Goal: Communication & Community: Ask a question

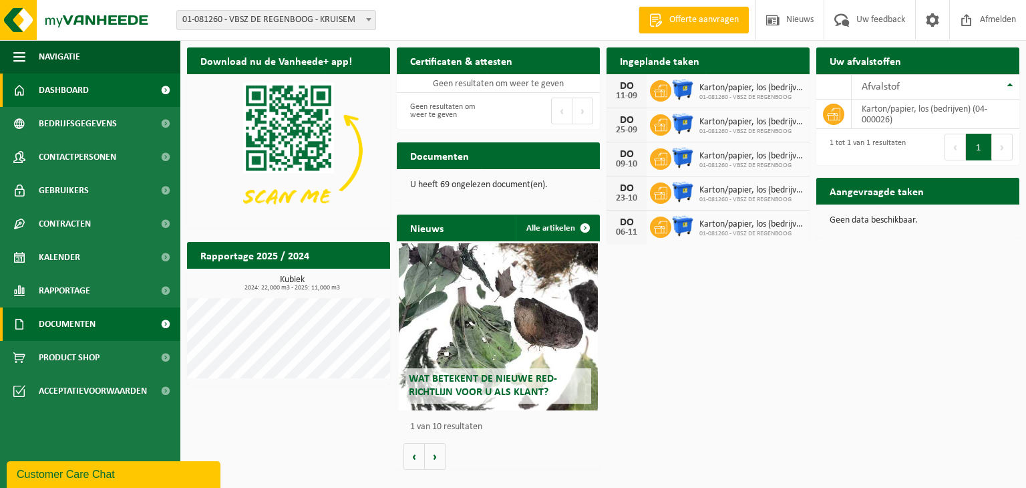
click at [86, 331] on span "Documenten" at bounding box center [67, 323] width 57 height 33
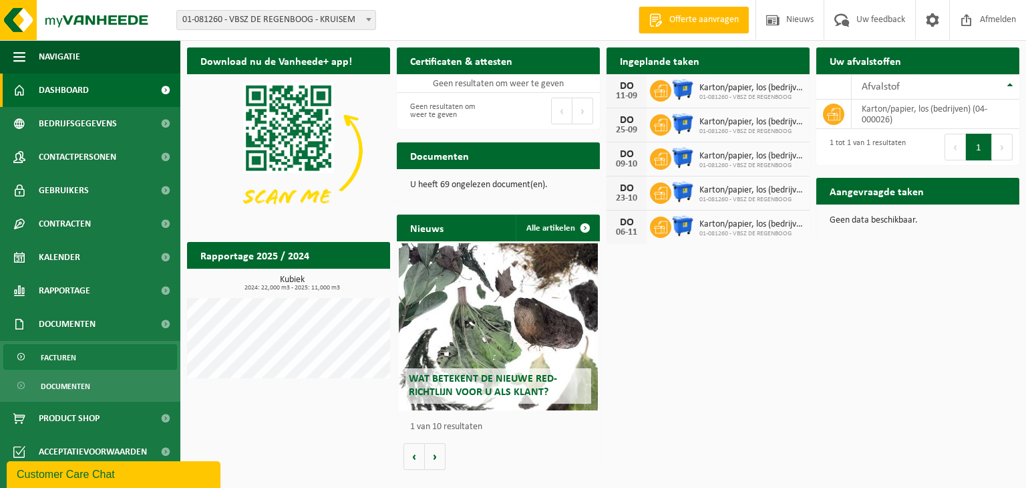
click at [80, 358] on link "Facturen" at bounding box center [90, 356] width 174 height 25
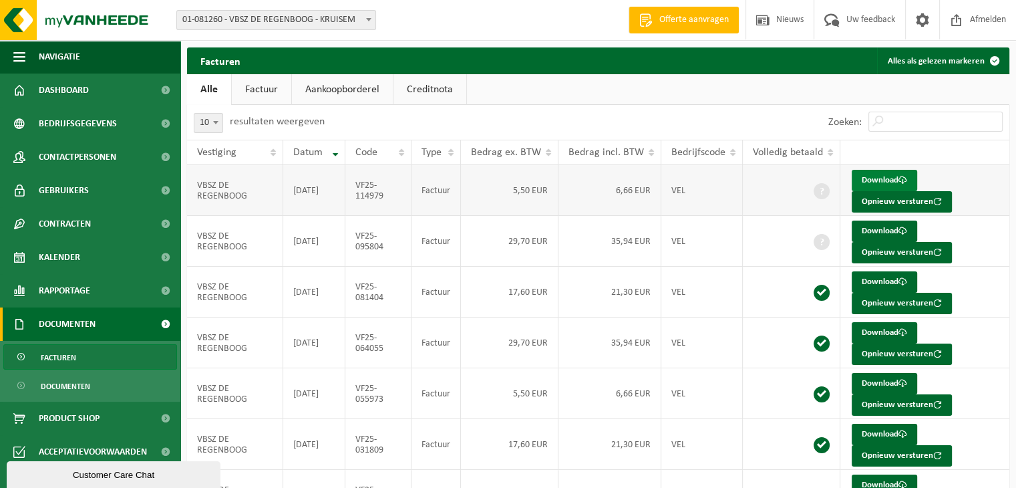
click at [882, 180] on link "Download" at bounding box center [884, 180] width 65 height 21
click at [663, 115] on div "Zoeken:" at bounding box center [805, 122] width 412 height 35
click at [865, 19] on span "Uw feedback" at bounding box center [870, 19] width 55 height 39
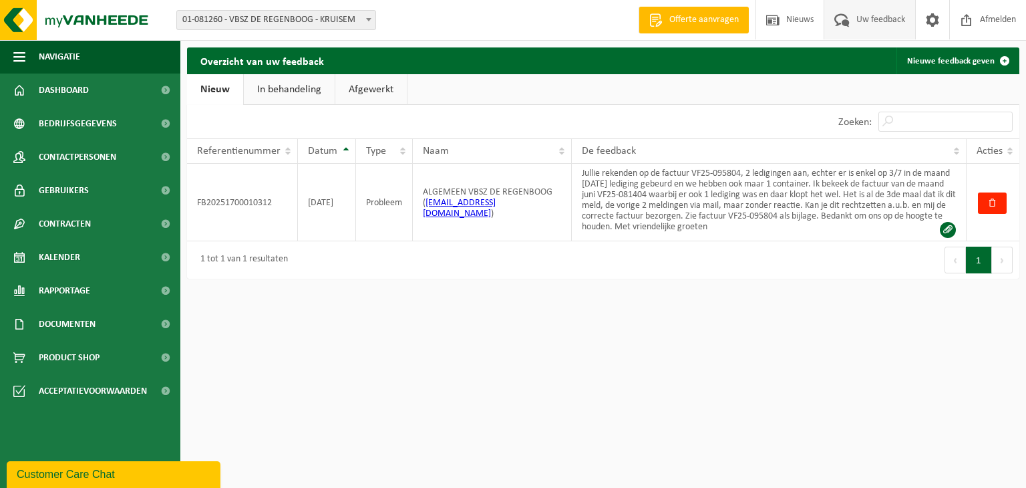
click at [267, 89] on link "In behandeling" at bounding box center [289, 89] width 91 height 31
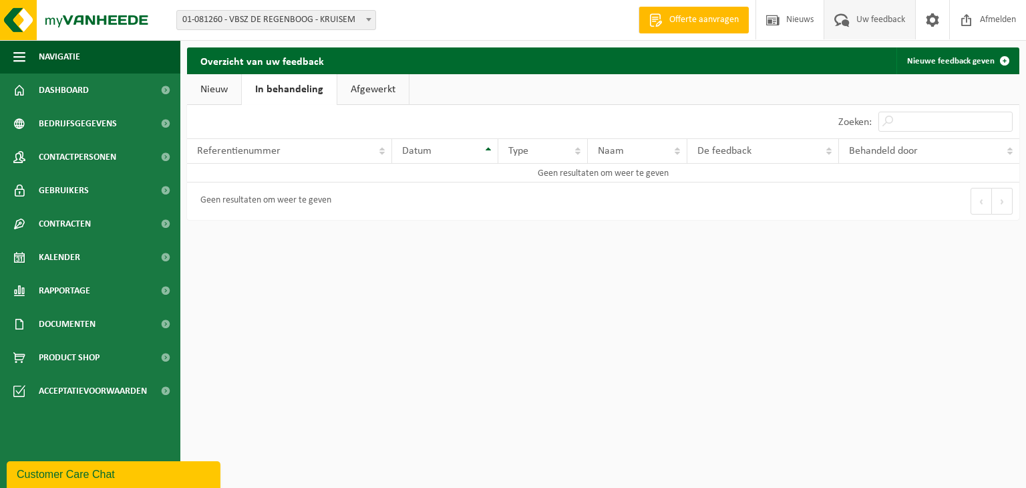
click at [214, 86] on link "Nieuw" at bounding box center [214, 89] width 54 height 31
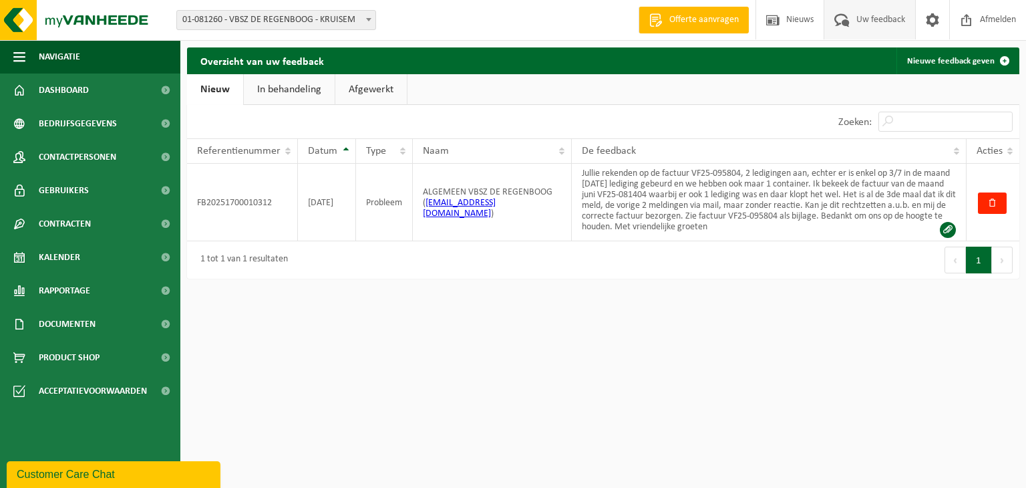
click at [134, 474] on div "Customer Care Chat" at bounding box center [114, 474] width 194 height 16
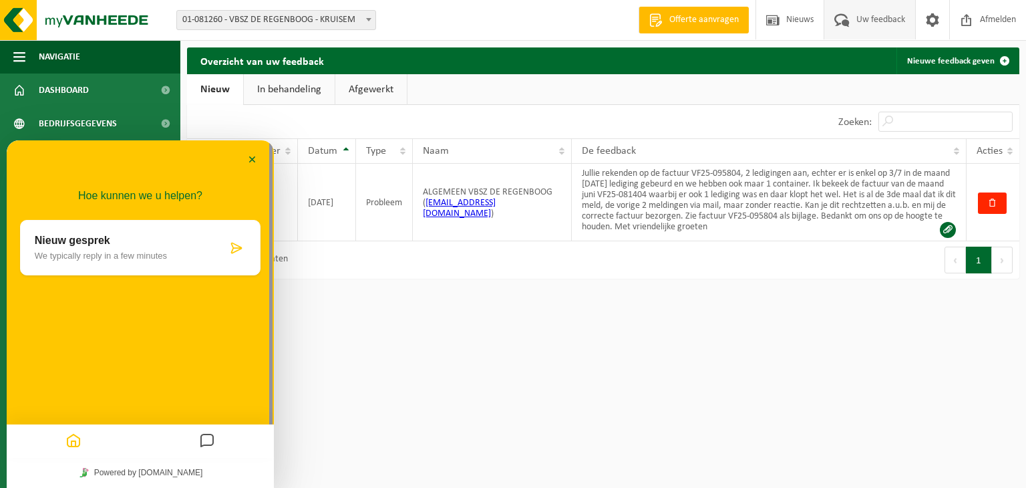
click at [93, 255] on p "We typically reply in a few minutes" at bounding box center [131, 256] width 192 height 10
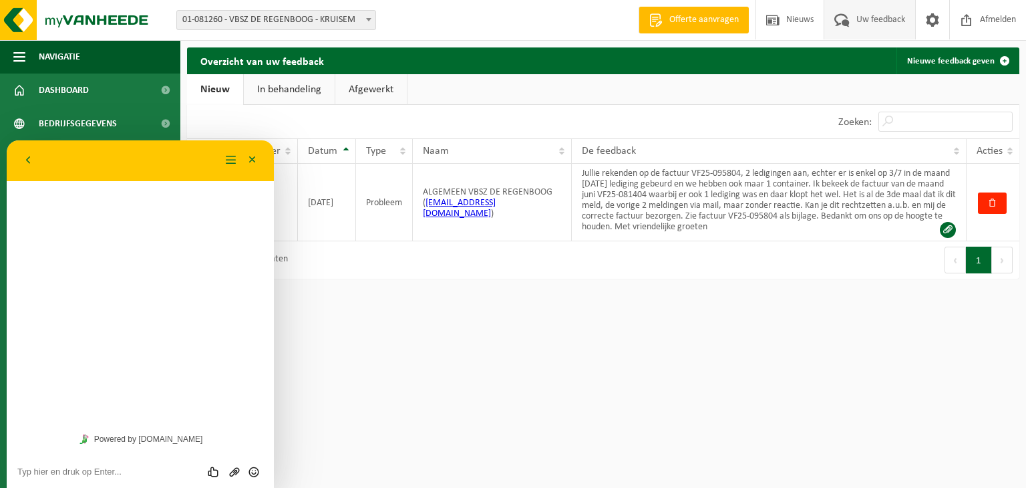
click at [88, 475] on textarea at bounding box center [140, 471] width 246 height 11
drag, startPoint x: 149, startPoint y: 146, endPoint x: 142, endPoint y: 166, distance: 20.7
click at [142, 166] on div "Terug Menu Minimaliseer" at bounding box center [140, 160] width 267 height 41
click at [251, 160] on button "Minimaliseer" at bounding box center [252, 160] width 21 height 20
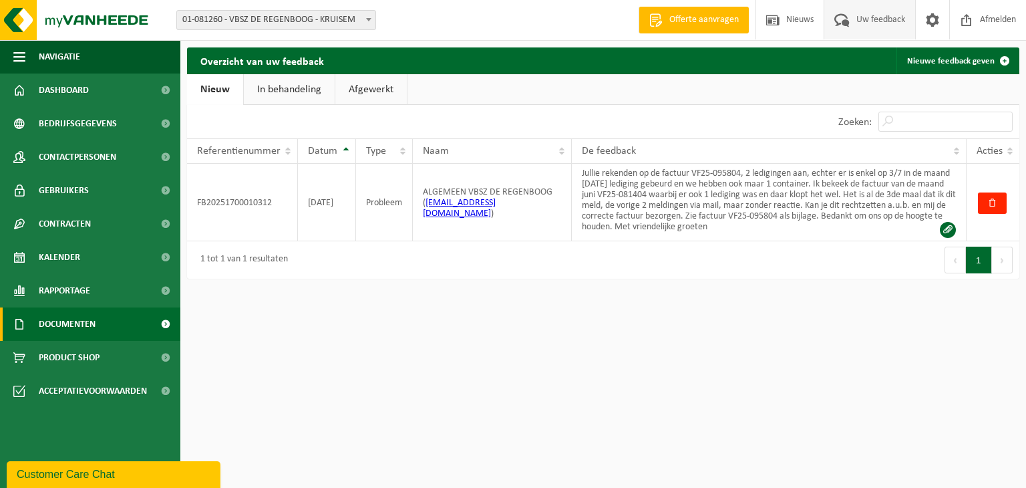
click at [78, 319] on span "Documenten" at bounding box center [67, 323] width 57 height 33
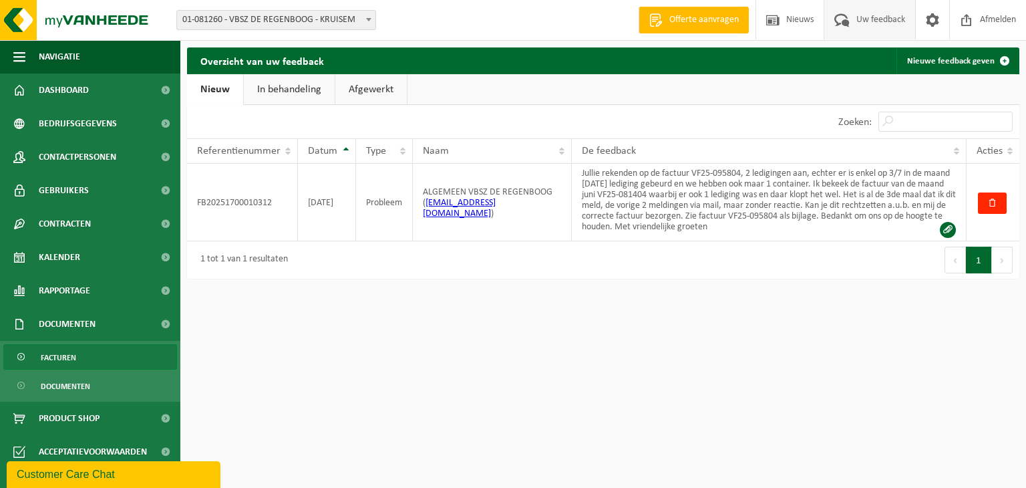
click at [83, 350] on link "Facturen" at bounding box center [90, 356] width 174 height 25
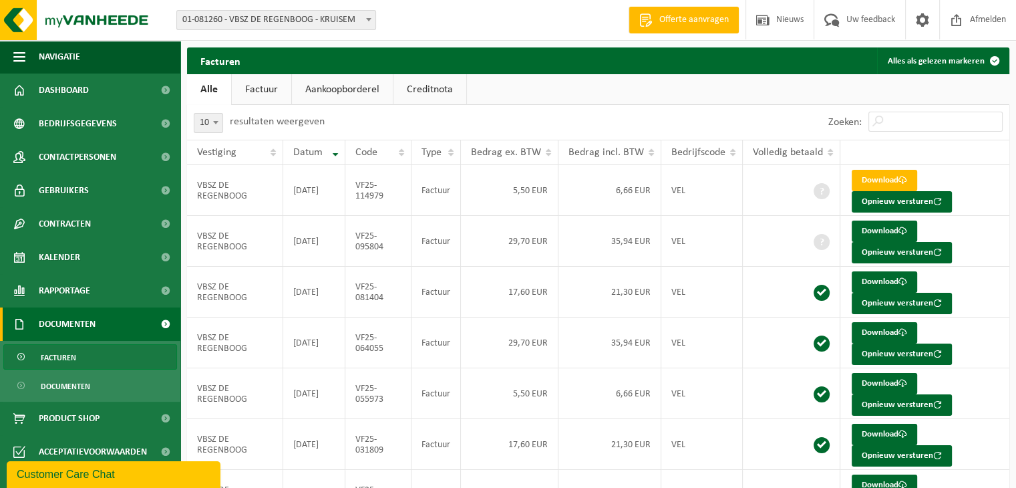
click at [267, 91] on link "Factuur" at bounding box center [261, 89] width 59 height 31
click at [75, 359] on span "Facturen" at bounding box center [58, 357] width 35 height 25
click at [430, 89] on link "Creditnota" at bounding box center [429, 89] width 73 height 31
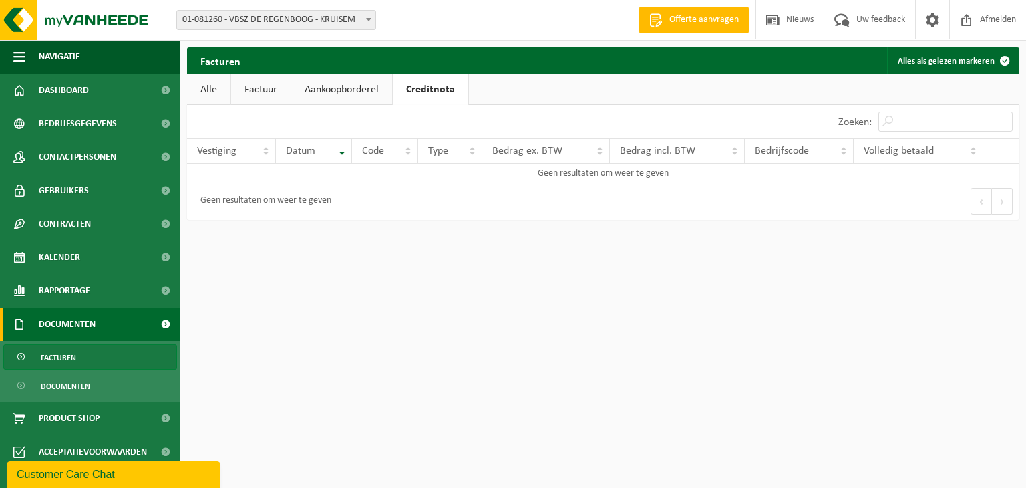
click at [198, 90] on link "Alle" at bounding box center [208, 89] width 43 height 31
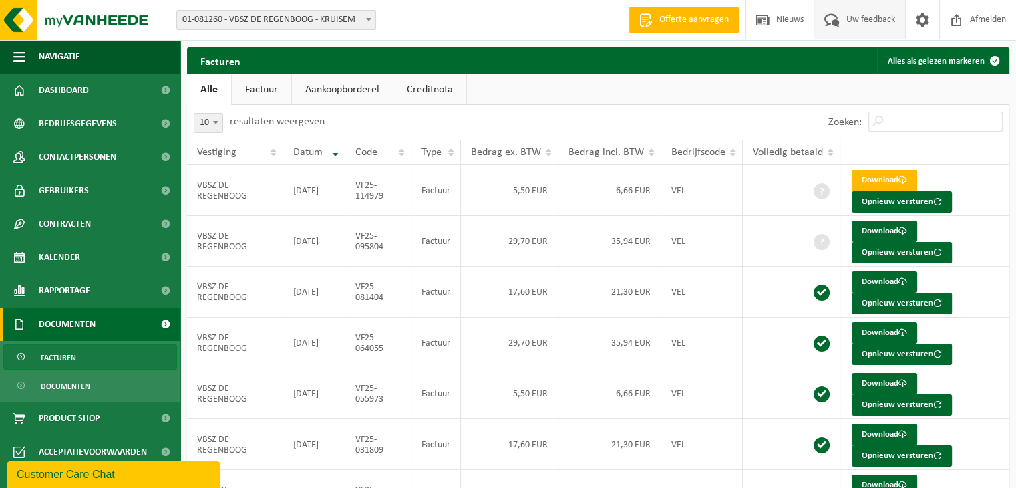
click at [868, 20] on span "Uw feedback" at bounding box center [870, 19] width 55 height 39
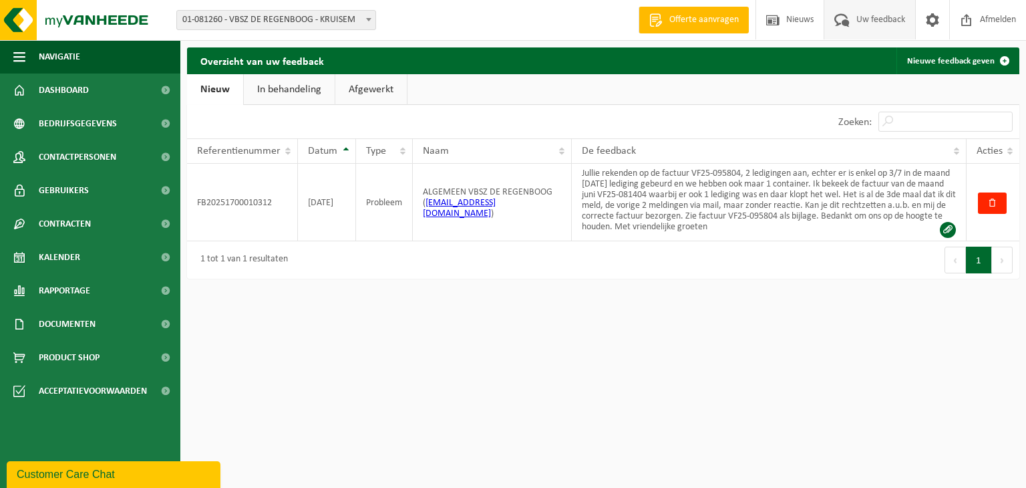
click at [87, 473] on div "Customer Care Chat" at bounding box center [114, 474] width 194 height 16
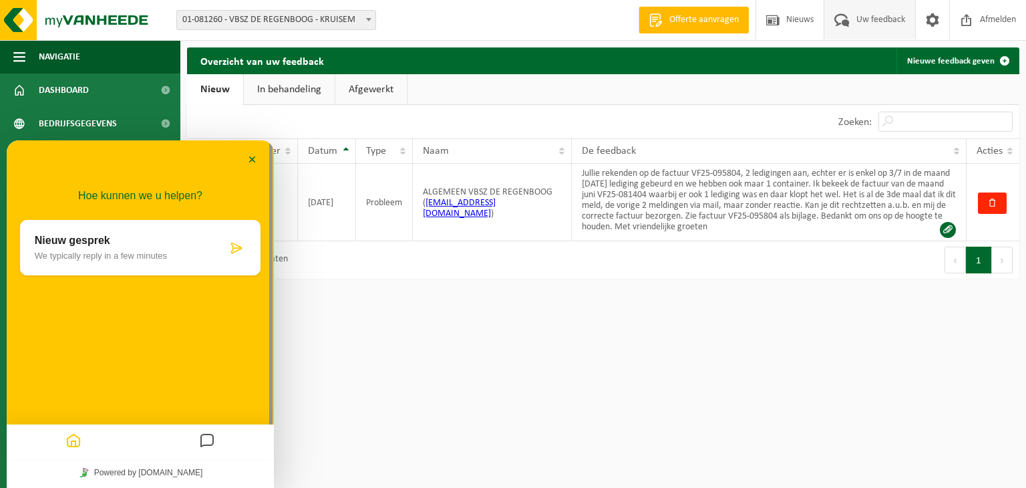
click at [49, 236] on p "Nieuw gesprek" at bounding box center [131, 240] width 192 height 12
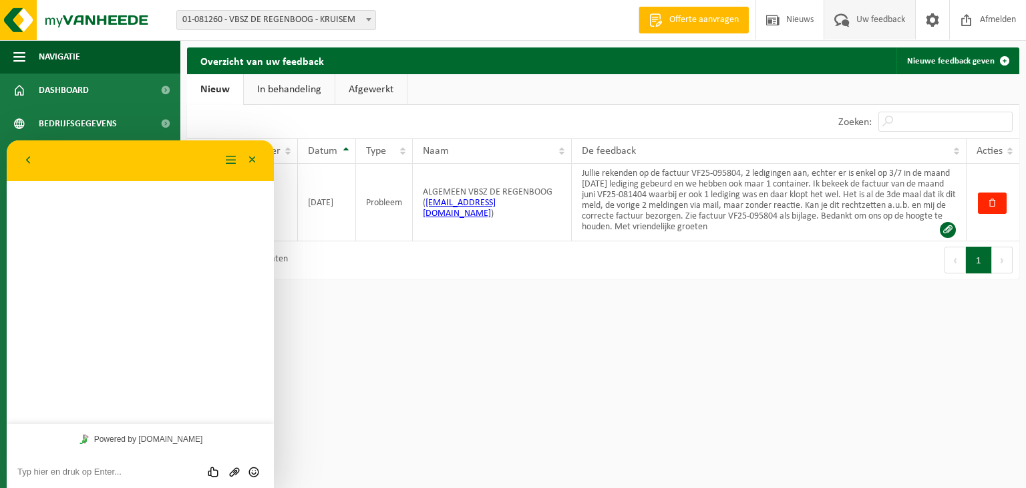
click at [84, 474] on textarea at bounding box center [140, 471] width 246 height 11
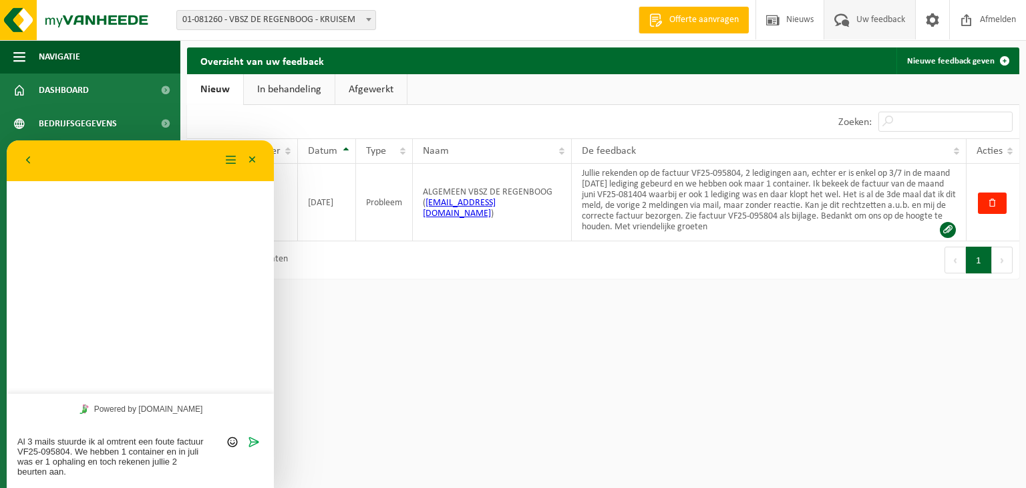
click at [32, 440] on textarea "Al 3 mails stuurde ik al omtrent een foute factuur VF25-095804. We hebben 1 con…" at bounding box center [140, 456] width 246 height 41
click at [59, 438] on textarea "Al 2 mails stuurde ik al omtrent een foute factuur VF25-095804. We hebben 1 con…" at bounding box center [140, 456] width 246 height 41
click at [200, 470] on textarea "Al 2 mails een 1 bericht in MyVanheede stuurde ik al omtrent een foute factuur …" at bounding box center [140, 456] width 246 height 41
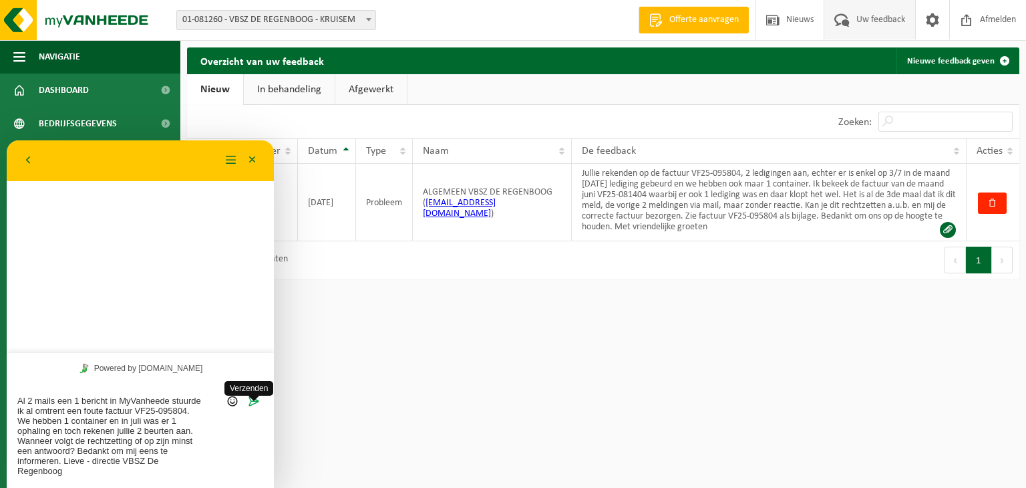
type textarea "Al 2 mails een 1 bericht in MyVanheede stuurde ik al omtrent een foute factuur …"
click at [258, 399] on span "Verzenden" at bounding box center [254, 400] width 11 height 11
